Goal: Transaction & Acquisition: Purchase product/service

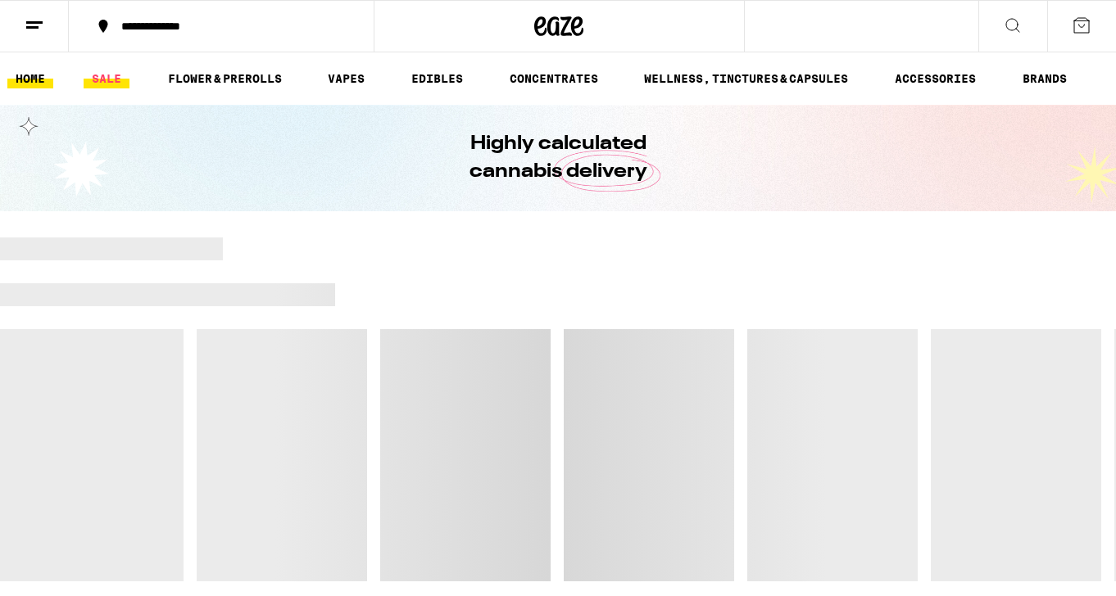
click at [107, 75] on link "SALE" at bounding box center [107, 79] width 46 height 20
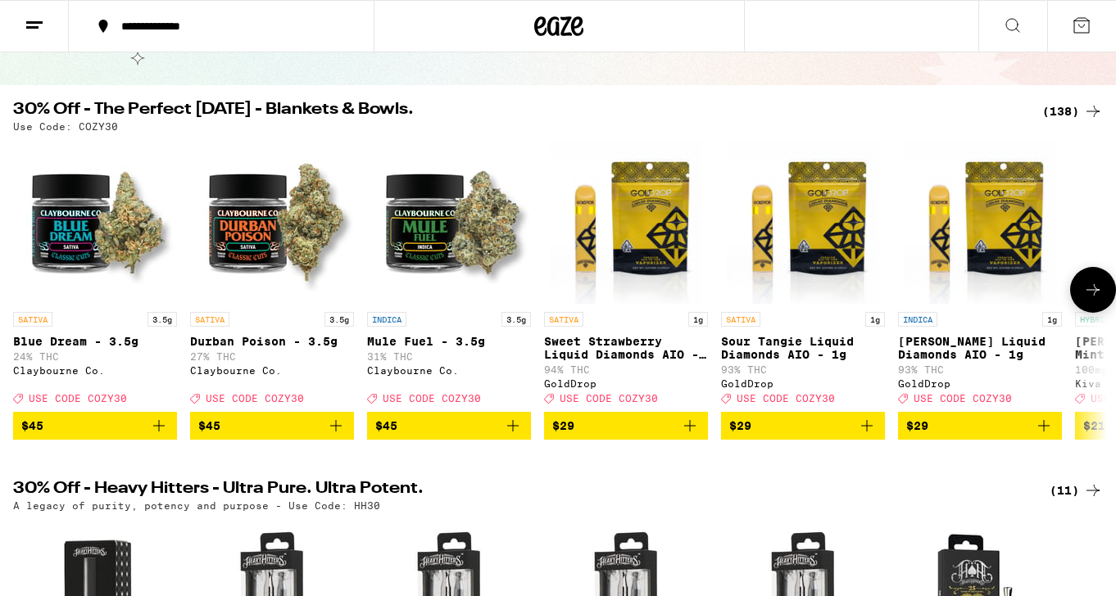
scroll to position [128, 0]
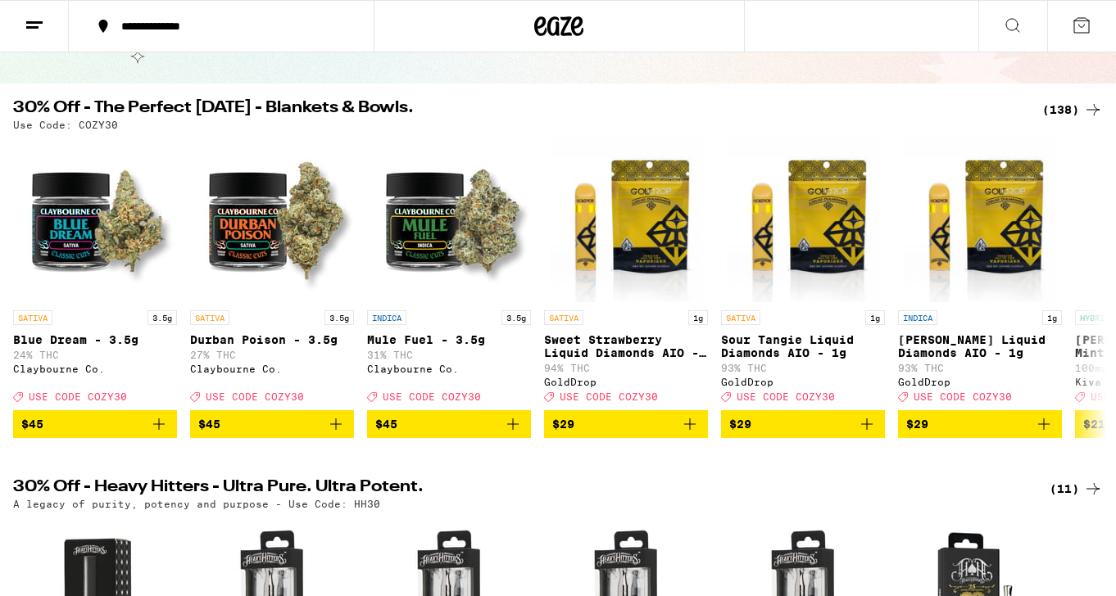
click at [1067, 108] on div "(138)" at bounding box center [1072, 110] width 61 height 20
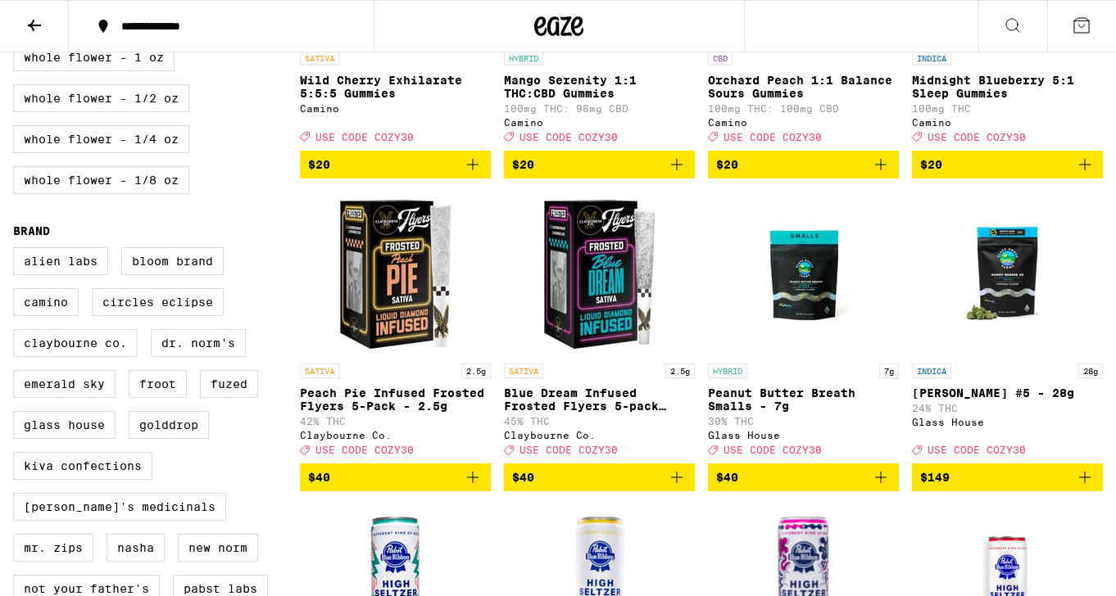
scroll to position [989, 0]
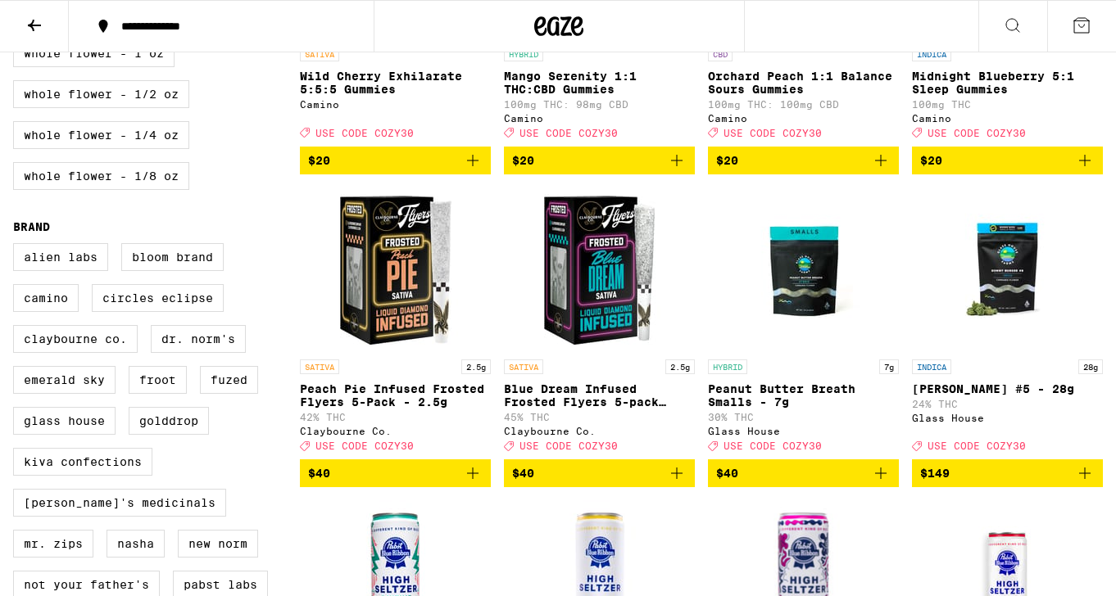
click at [881, 479] on icon "Add to bag" at bounding box center [880, 473] width 11 height 11
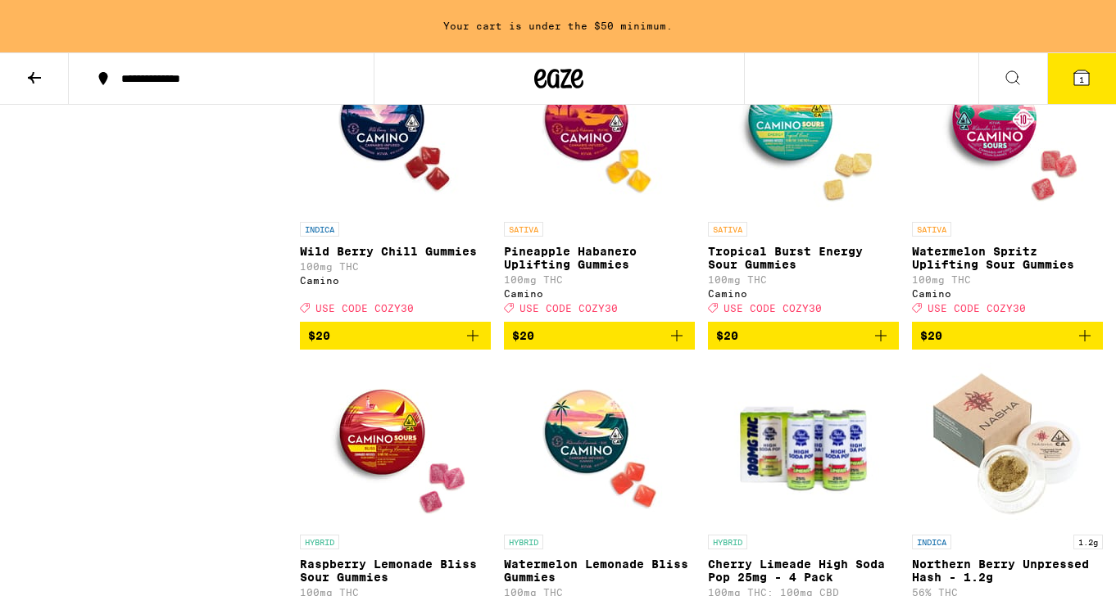
scroll to position [5569, 0]
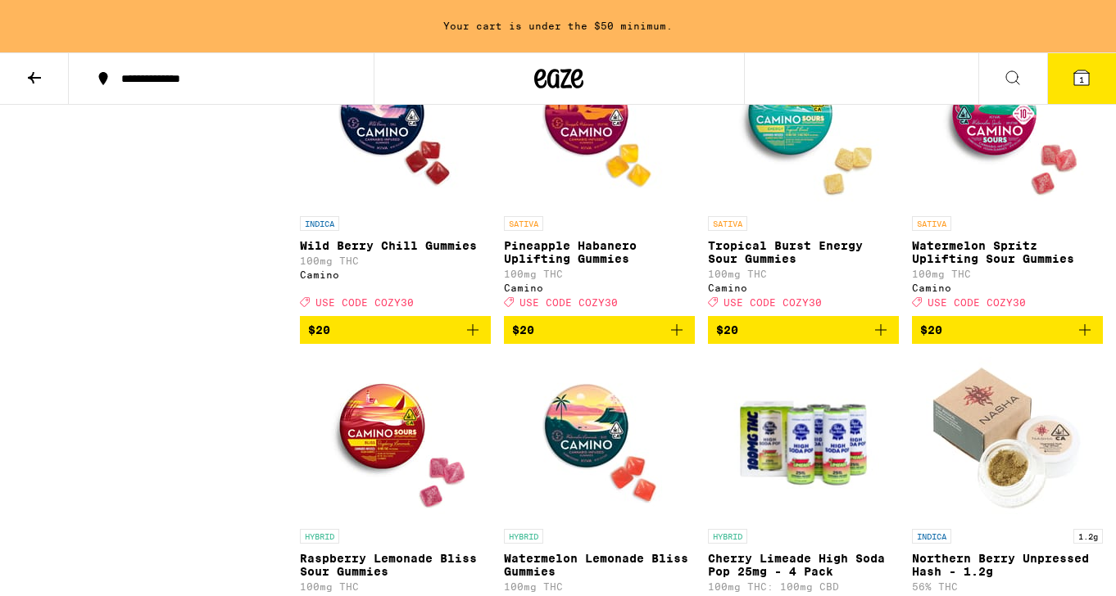
click at [879, 336] on icon "Add to bag" at bounding box center [880, 329] width 11 height 11
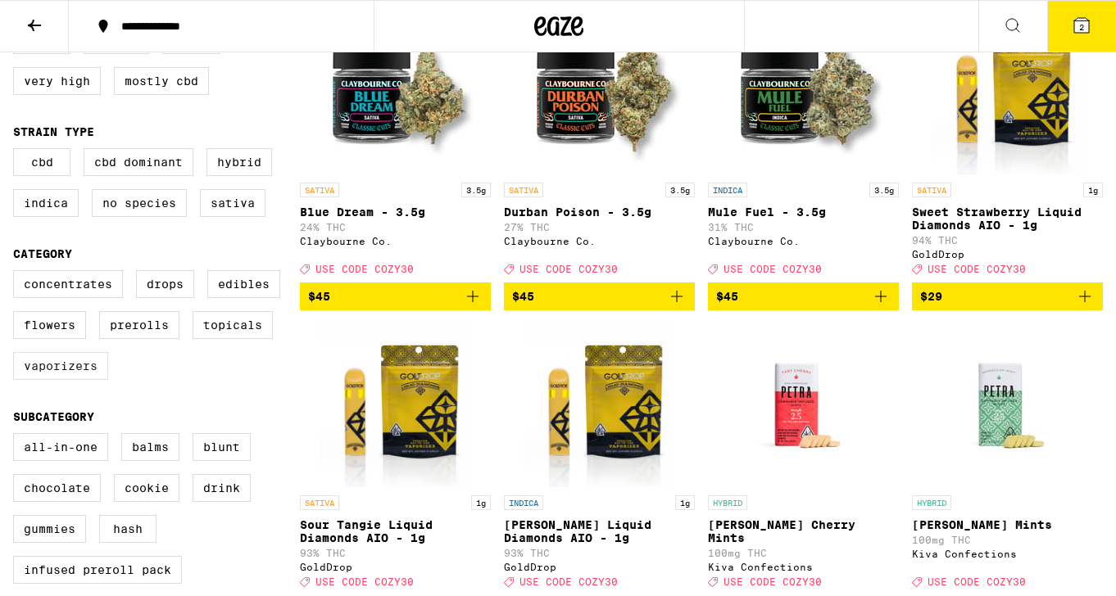
scroll to position [229, 0]
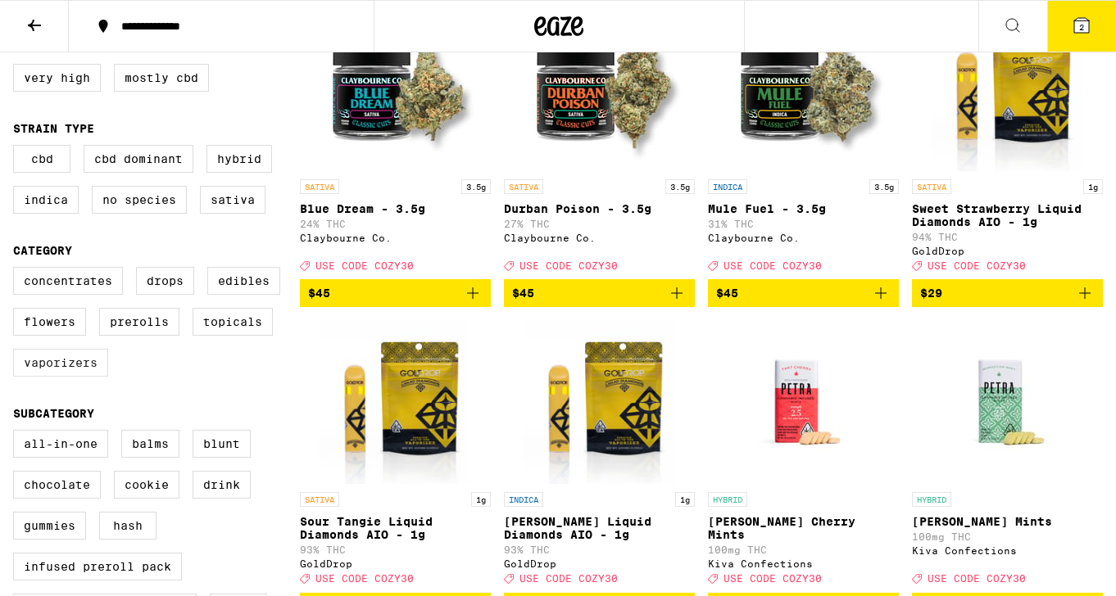
click at [64, 377] on label "Vaporizers" at bounding box center [60, 363] width 95 height 28
click at [17, 270] on input "Vaporizers" at bounding box center [16, 270] width 1 height 1
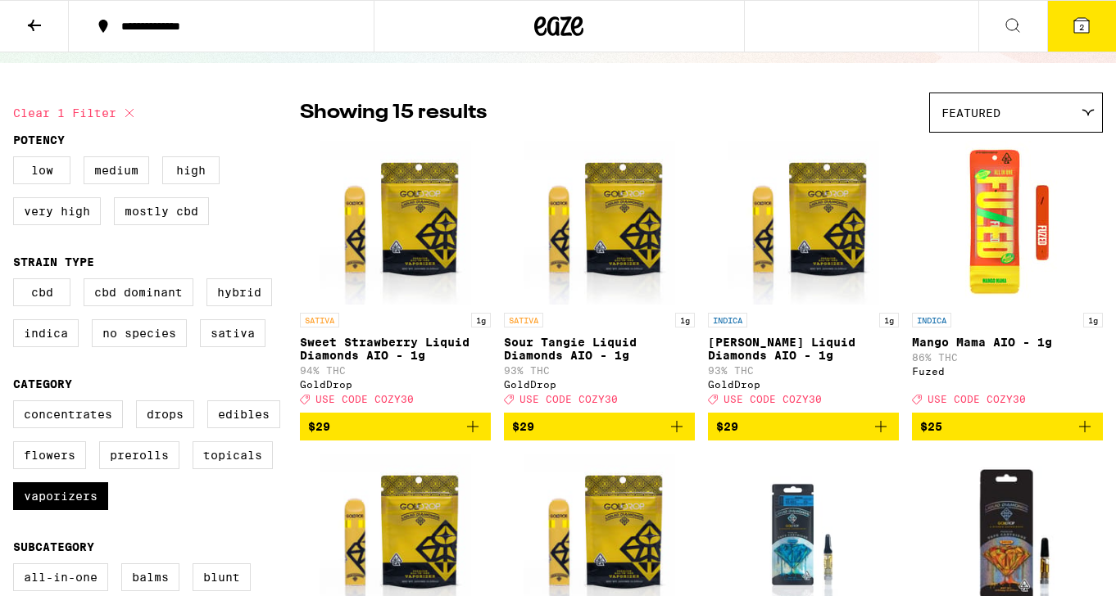
scroll to position [141, 0]
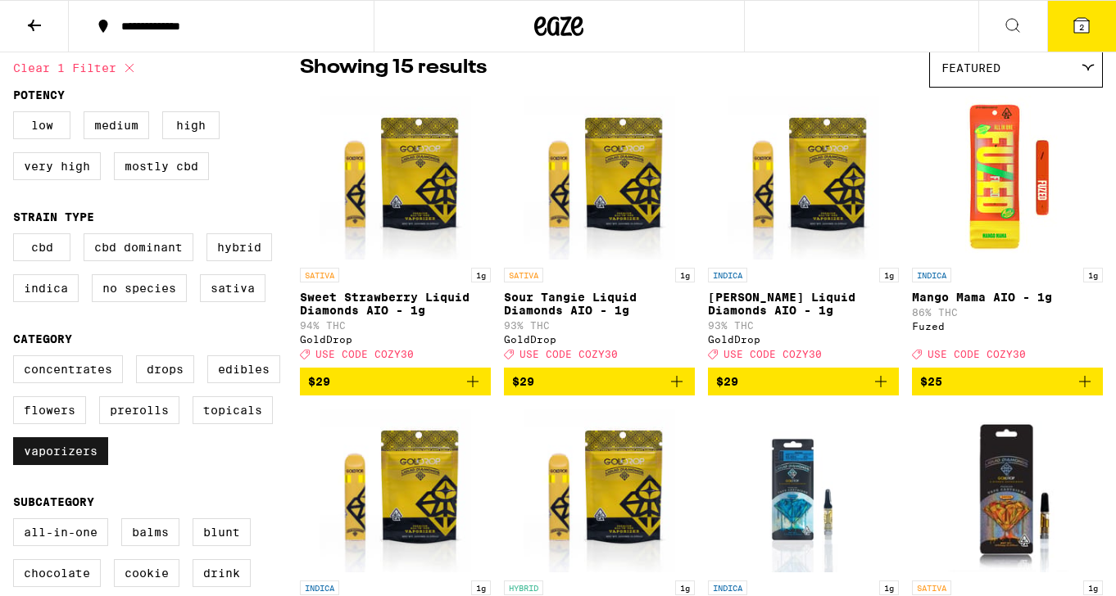
click at [54, 465] on label "Vaporizers" at bounding box center [60, 451] width 95 height 28
click at [17, 359] on input "Vaporizers" at bounding box center [16, 358] width 1 height 1
checkbox input "false"
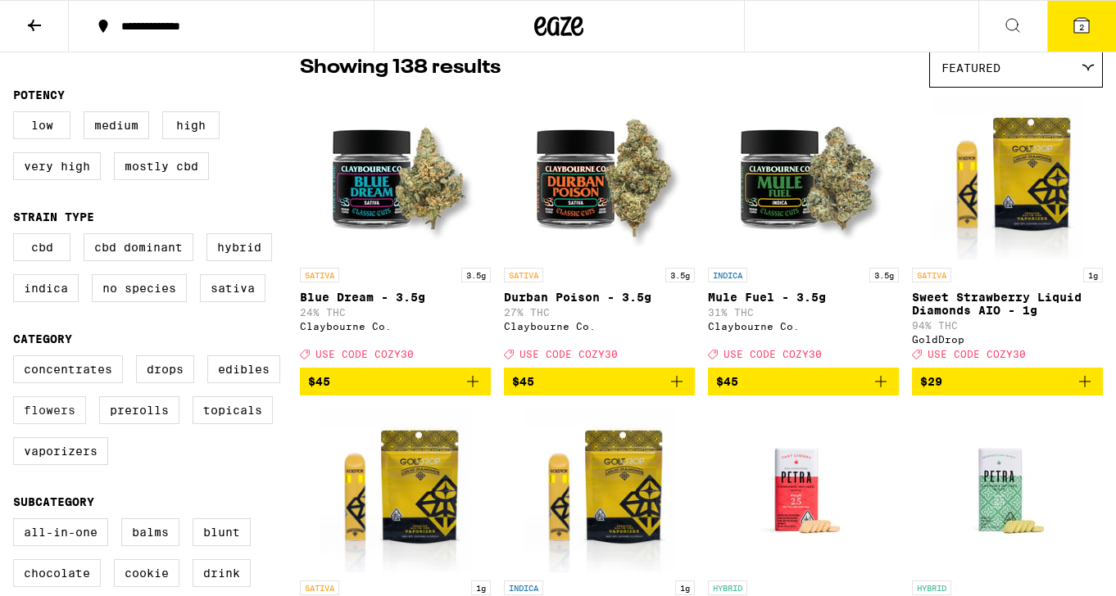
click at [54, 423] on label "Flowers" at bounding box center [49, 411] width 73 height 28
click at [17, 359] on input "Flowers" at bounding box center [16, 358] width 1 height 1
checkbox input "true"
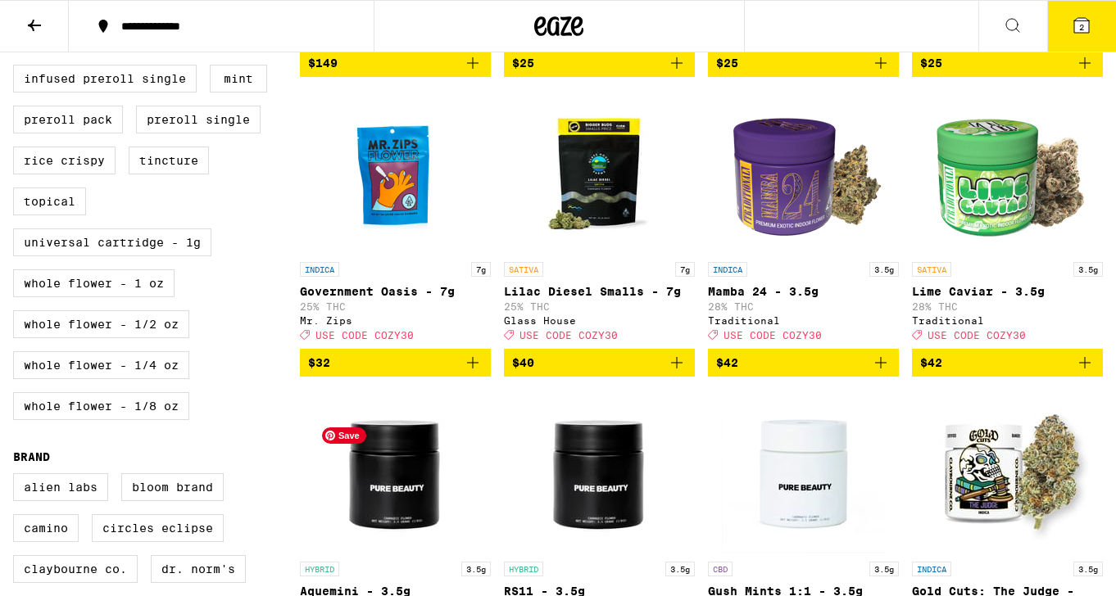
scroll to position [733, 0]
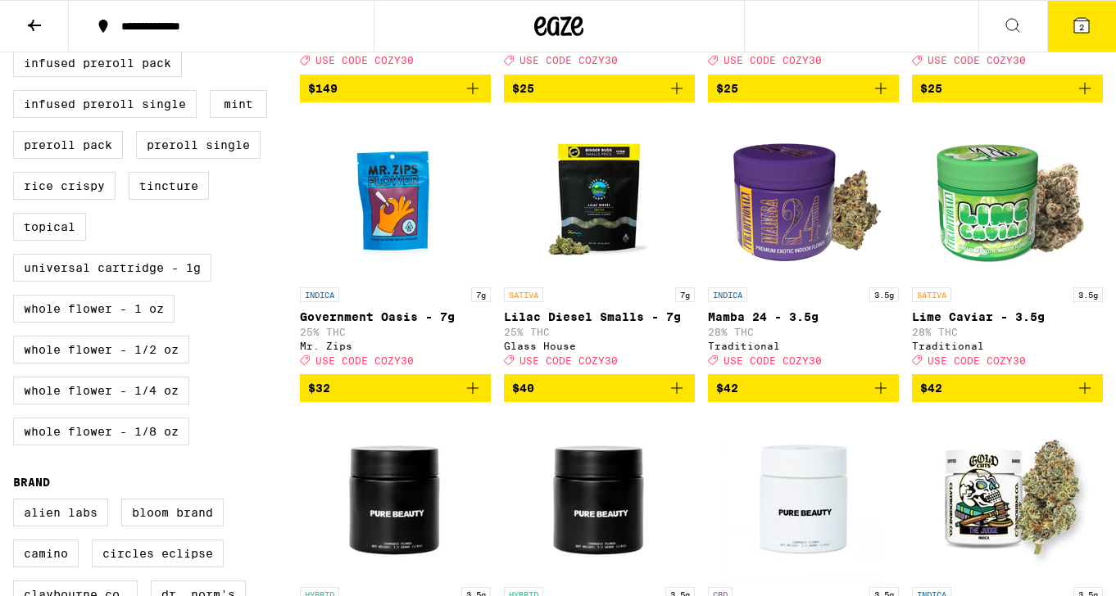
click at [480, 398] on icon "Add to bag" at bounding box center [473, 388] width 20 height 20
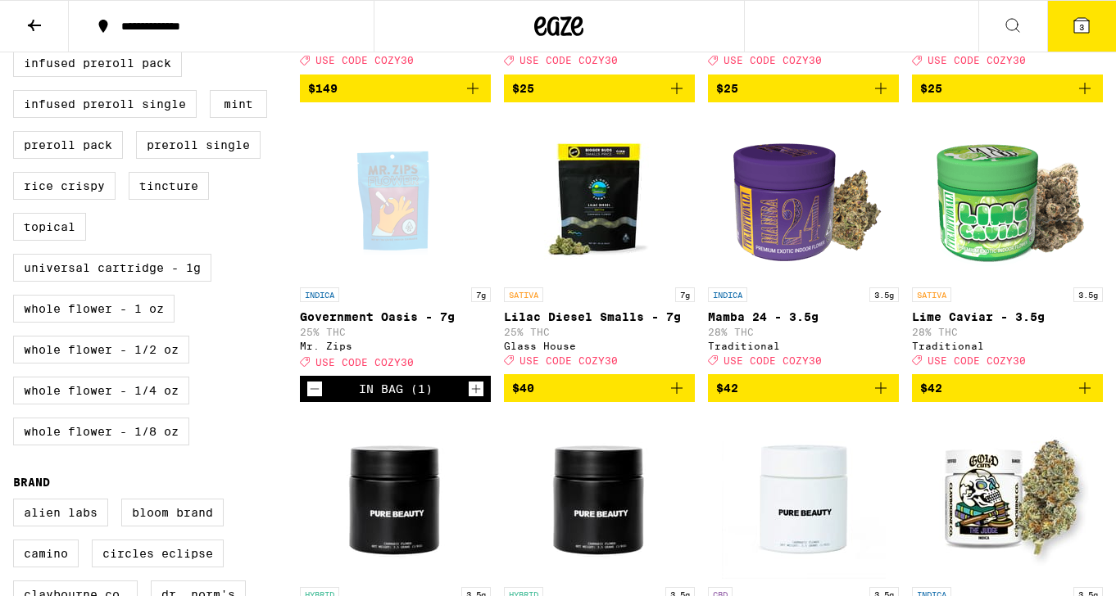
click at [1085, 24] on icon at bounding box center [1081, 25] width 15 height 15
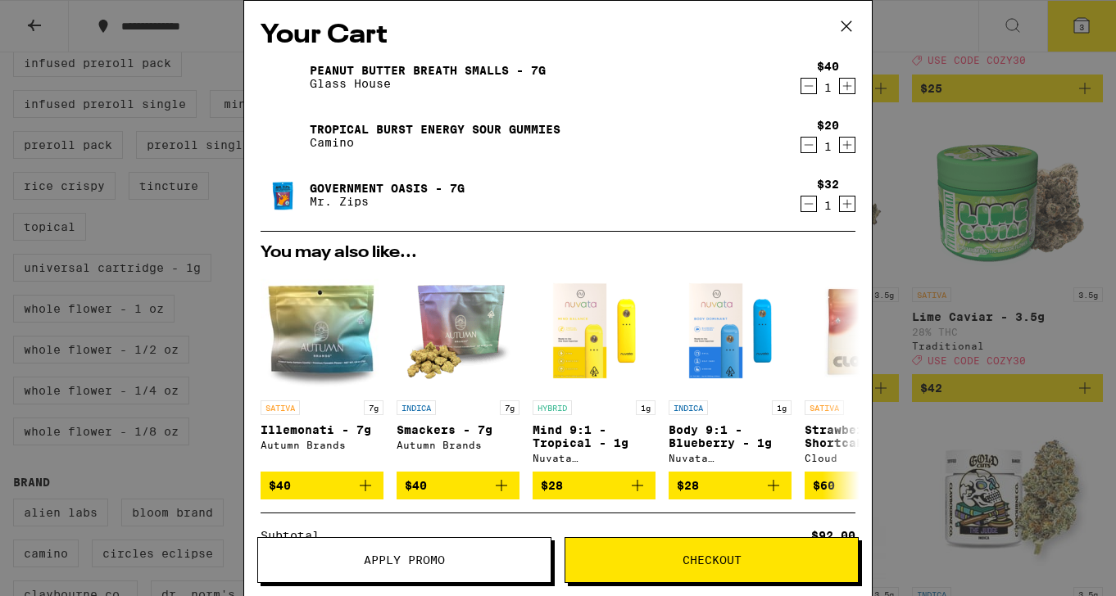
click at [921, 173] on div "Your Cart Peanut Butter Breath Smalls - 7g Glass House $40 1 Tropical Burst Ene…" at bounding box center [558, 298] width 1116 height 596
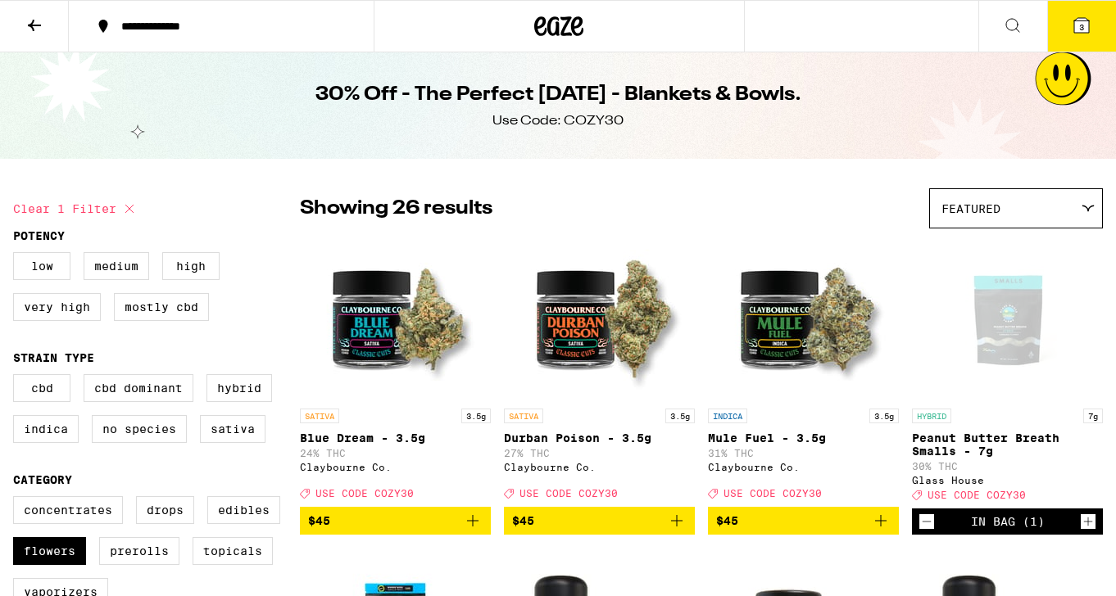
click at [1072, 27] on icon at bounding box center [1082, 26] width 20 height 20
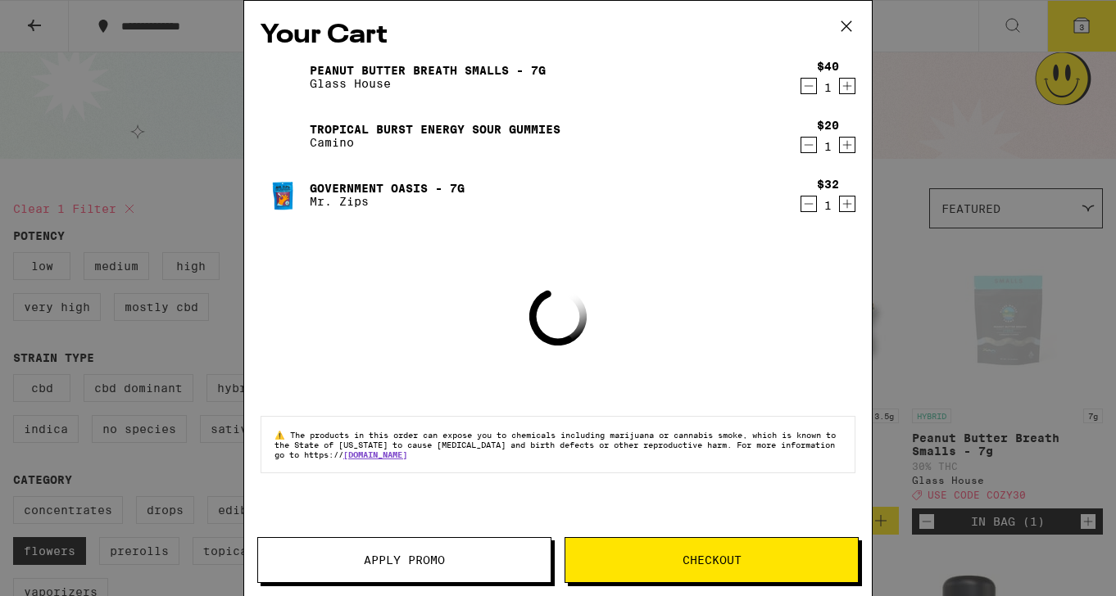
click at [413, 562] on span "Apply Promo" at bounding box center [404, 560] width 81 height 11
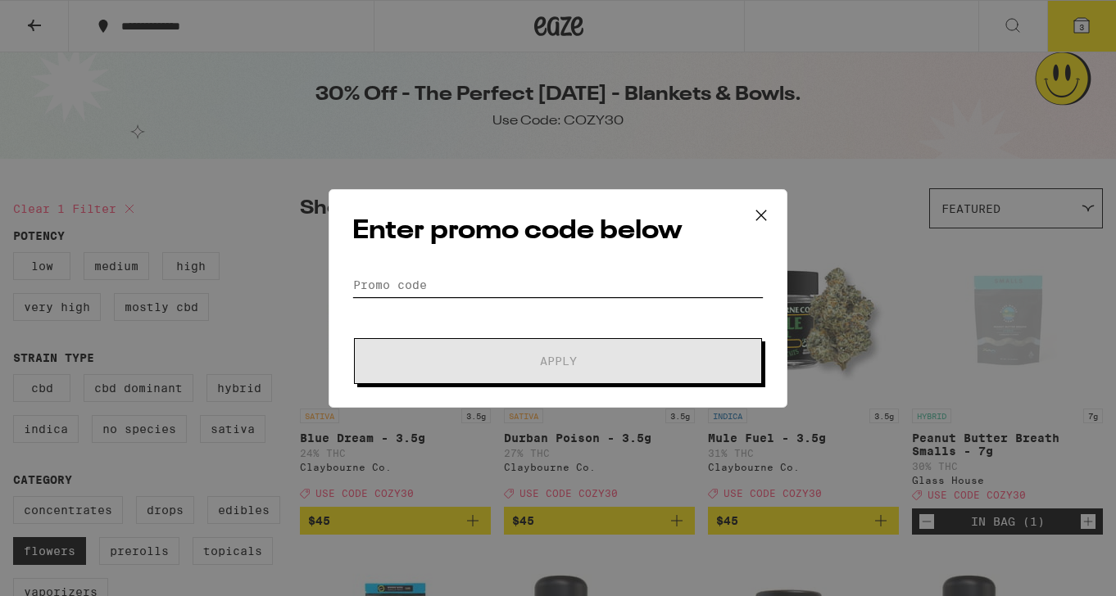
click at [415, 283] on input "Promo Code" at bounding box center [557, 285] width 411 height 25
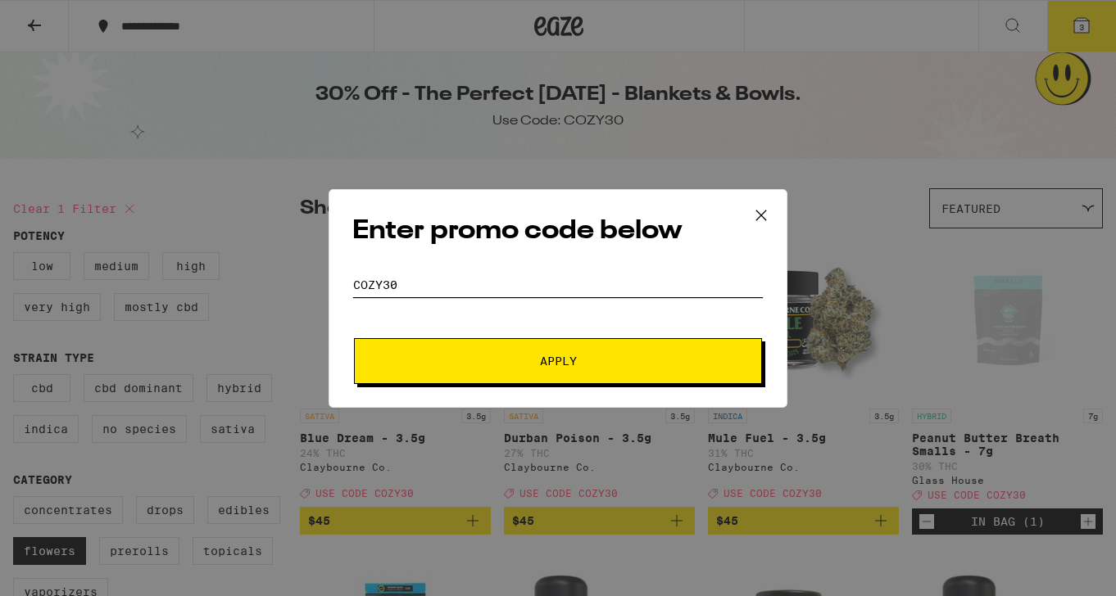
type input "cozy30"
click at [417, 369] on button "Apply" at bounding box center [558, 361] width 408 height 46
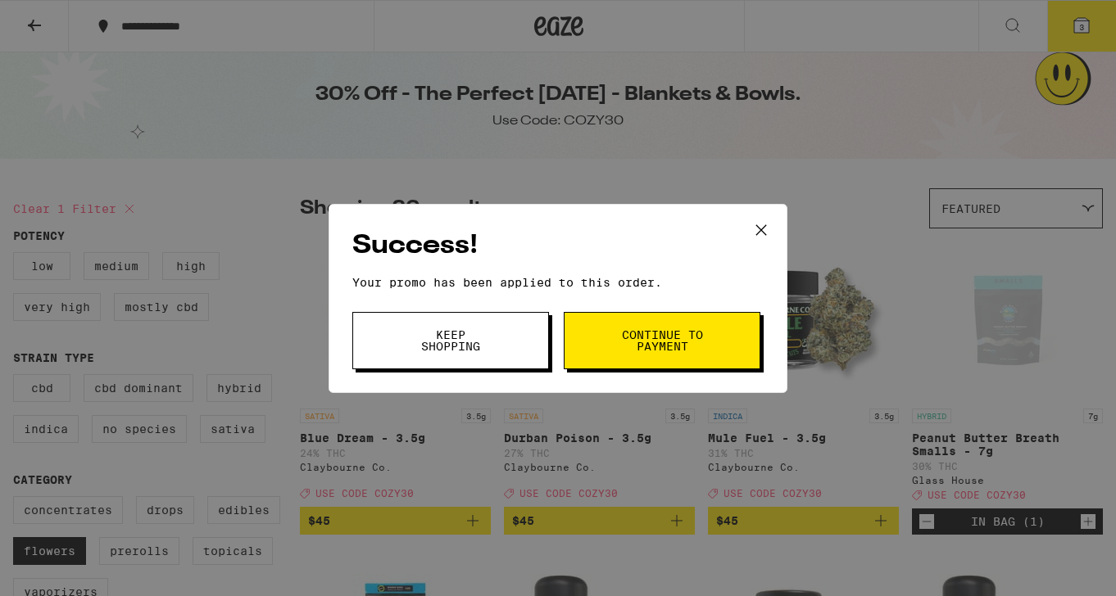
click at [610, 344] on button "Continue to payment" at bounding box center [662, 340] width 197 height 57
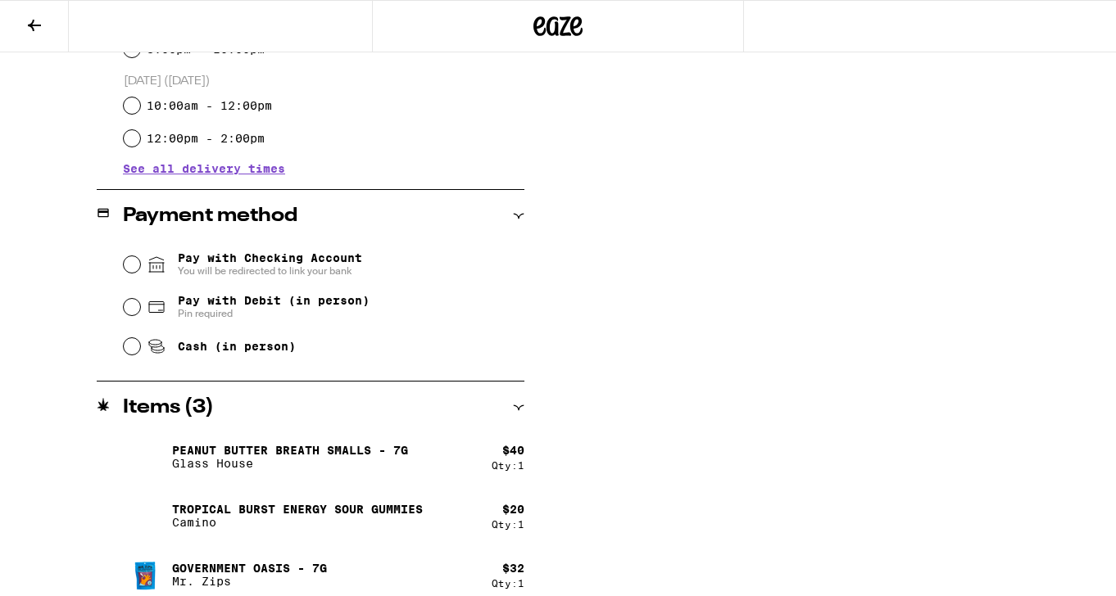
scroll to position [585, 0]
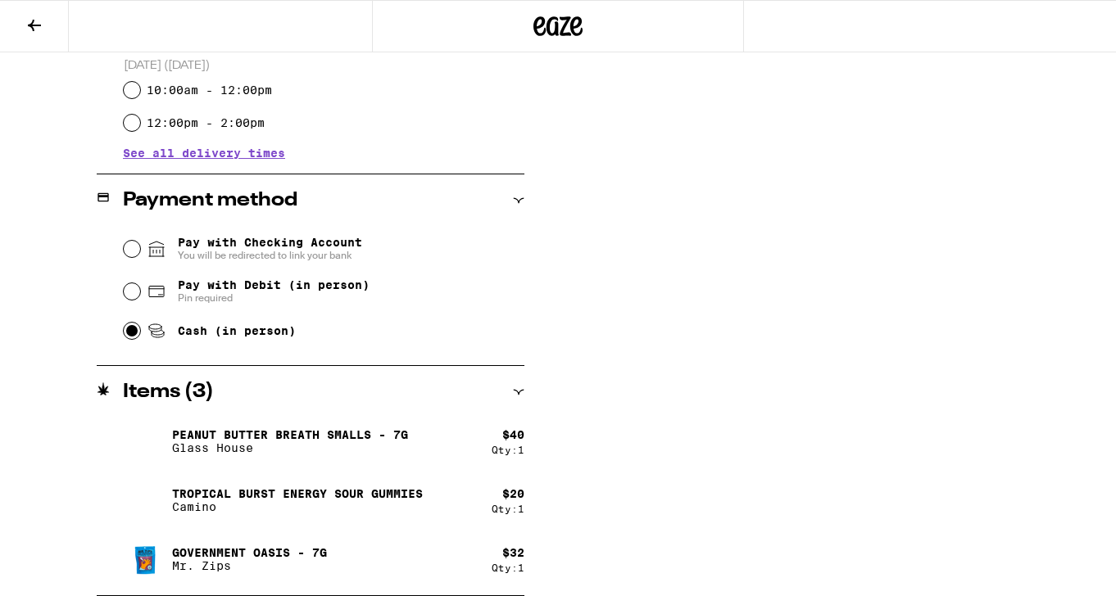
click at [132, 333] on input "Cash (in person)" at bounding box center [132, 331] width 16 height 16
radio input "true"
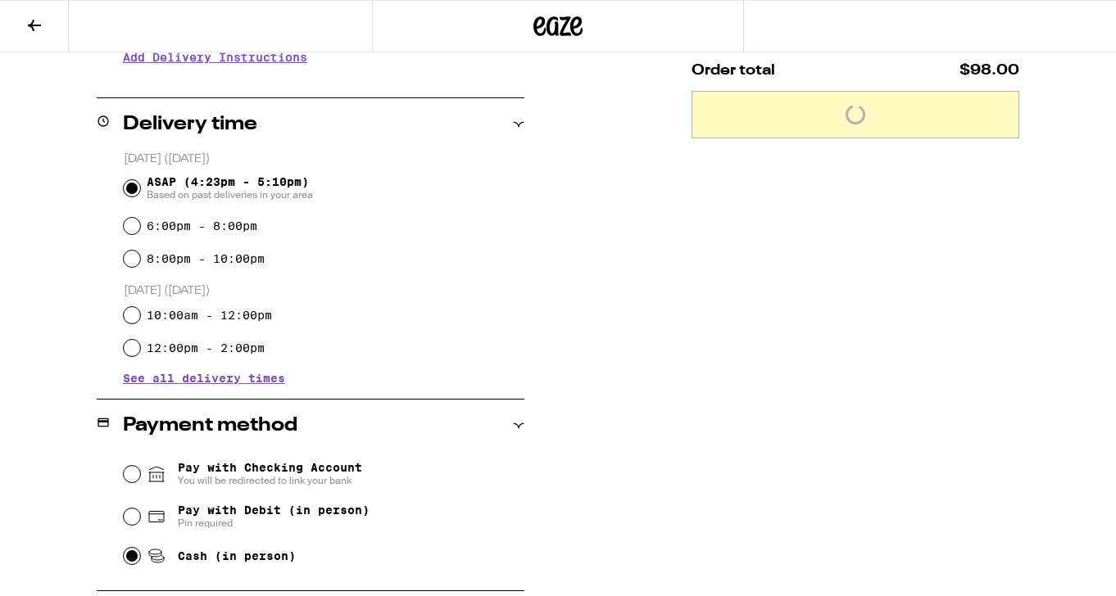
scroll to position [0, 0]
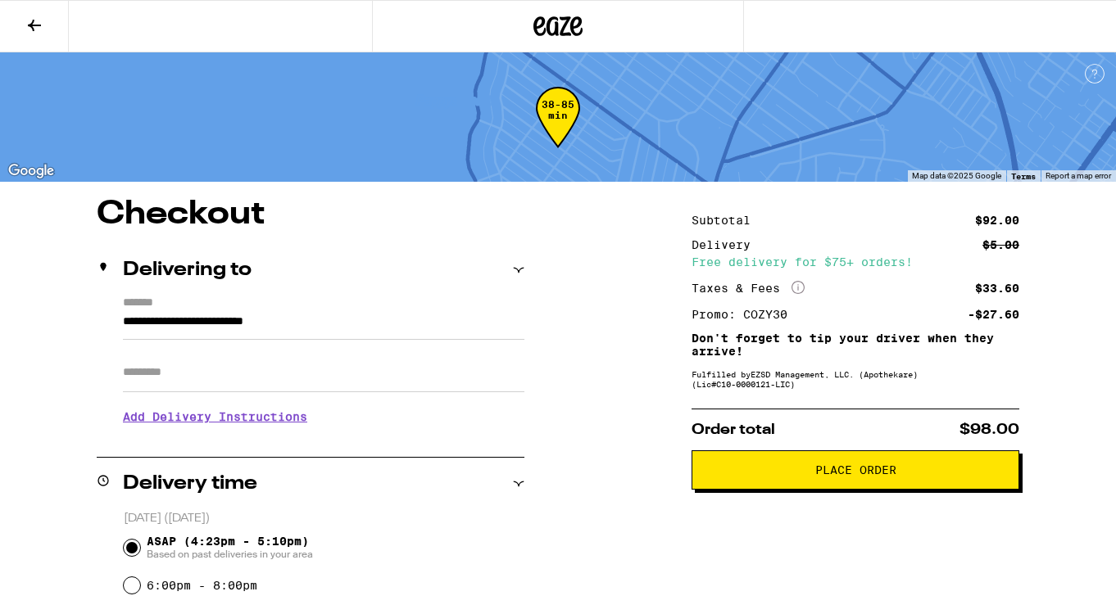
click at [849, 469] on span "Place Order" at bounding box center [855, 469] width 81 height 11
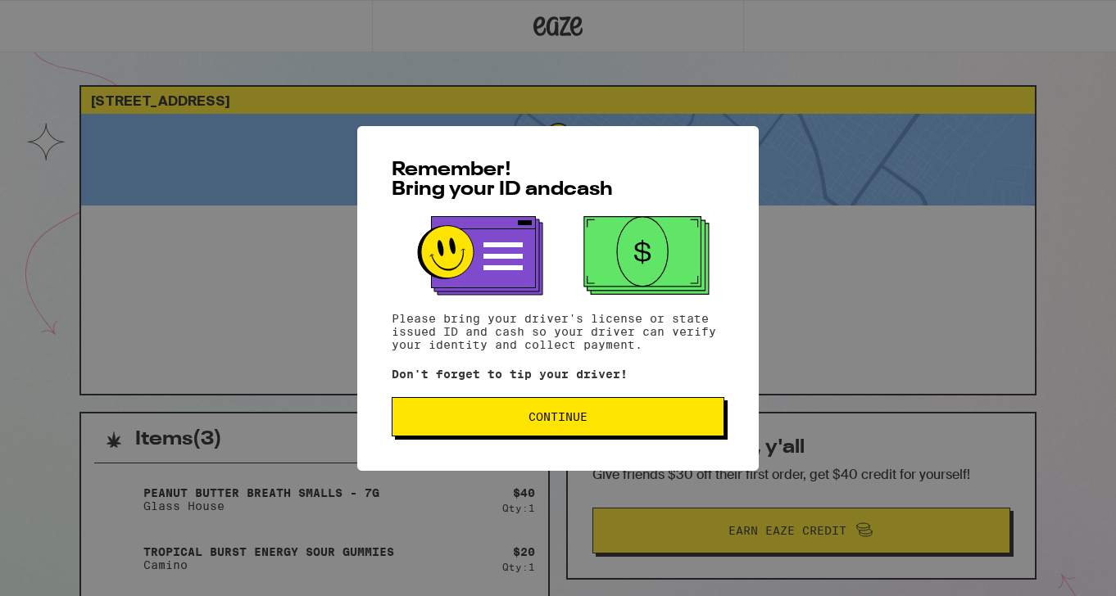
click at [555, 423] on span "Continue" at bounding box center [557, 416] width 59 height 11
